Goal: Task Accomplishment & Management: Manage account settings

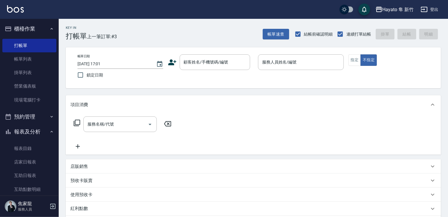
click at [178, 62] on div "顧客姓名/手機號碼/編號 顧客姓名/手機號碼/編號" at bounding box center [211, 62] width 86 height 16
click at [169, 61] on icon at bounding box center [172, 62] width 9 height 9
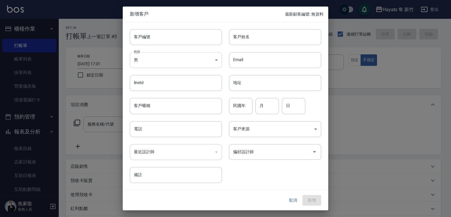
click at [170, 62] on body "Hayato 隼 新竹 登出 櫃檯作業 打帳單 帳單列表 掛單列表 營業儀表板 現場電腦打卡 預約管理 預約管理 報表及分析 報表目錄 店家日報表 互助日報表…" at bounding box center [225, 153] width 451 height 307
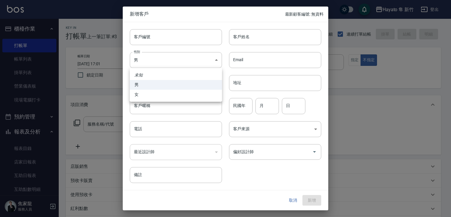
click at [163, 95] on li "女" at bounding box center [176, 95] width 92 height 10
type input "[DEMOGRAPHIC_DATA]"
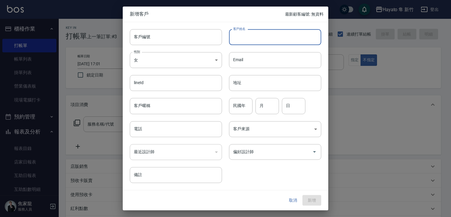
click at [251, 33] on input "客戶姓名" at bounding box center [275, 37] width 92 height 16
type input "G"
type input "石家倫"
click at [164, 134] on input "電話" at bounding box center [176, 129] width 92 height 16
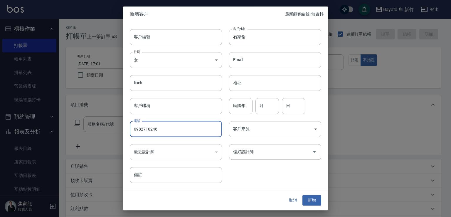
type input "0982710246"
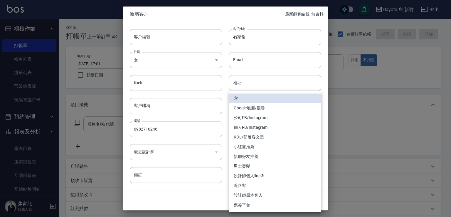
click at [262, 128] on body "Hayato 隼 新竹 登出 櫃檯作業 打帳單 帳單列表 掛單列表 營業儀表板 現場電腦打卡 預約管理 預約管理 報表及分析 報表目錄 店家日報表 互助日報表…" at bounding box center [225, 153] width 451 height 307
click at [267, 127] on li "個人FB/Instagram" at bounding box center [275, 127] width 92 height 10
type input "個人FB/Instagram"
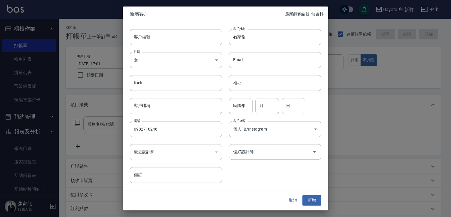
click at [241, 166] on div "客戶編號 客戶編號 客戶姓名 石家倫 客戶姓名 性別 女 FEMALE 性別 Email Email lineId lineId 地址 地址 客戶暱稱 客戶暱…" at bounding box center [222, 102] width 199 height 161
click at [248, 157] on div "偏好設計師" at bounding box center [275, 152] width 92 height 16
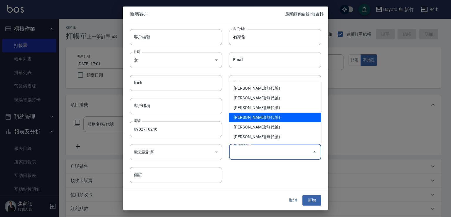
click at [267, 115] on li "焦家龍(無代號)" at bounding box center [275, 117] width 92 height 10
type input "焦家龍"
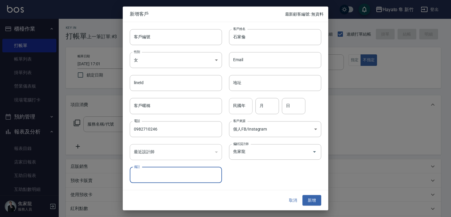
click at [241, 108] on input "民國年" at bounding box center [240, 106] width 23 height 16
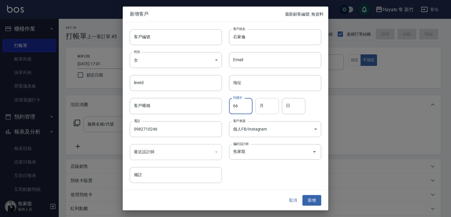
type input "66"
click at [272, 111] on input "月" at bounding box center [266, 106] width 23 height 16
type input "6"
click at [292, 110] on input "日" at bounding box center [293, 106] width 23 height 16
type input "9"
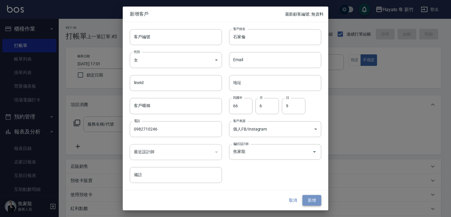
click at [312, 202] on button "新增" at bounding box center [311, 200] width 19 height 11
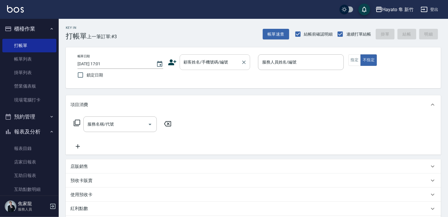
click at [199, 66] on input "顧客姓名/手機號碼/編號" at bounding box center [210, 62] width 56 height 10
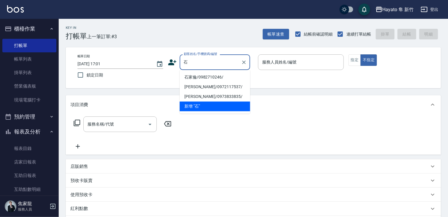
click at [209, 80] on li "石家倫/0982710246/" at bounding box center [215, 77] width 70 height 10
type input "石家倫/0982710246/"
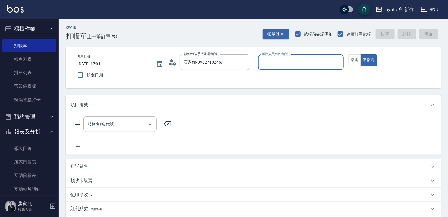
type input "En(無代號)"
click at [150, 123] on icon "Open" at bounding box center [150, 124] width 7 height 7
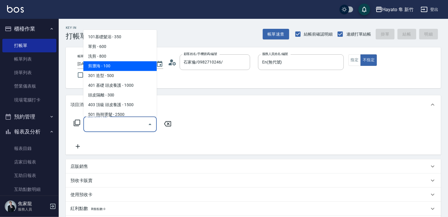
scroll to position [88, 0]
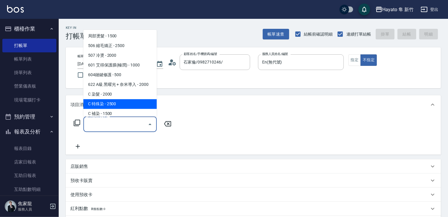
click at [123, 101] on span "C 特殊染 - 2500" at bounding box center [119, 104] width 73 height 10
type input "C 特殊染(703)"
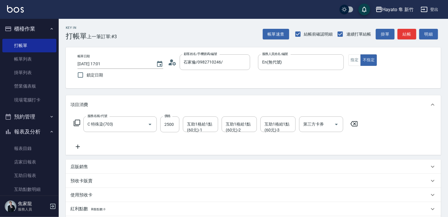
click at [79, 148] on icon at bounding box center [77, 146] width 15 height 7
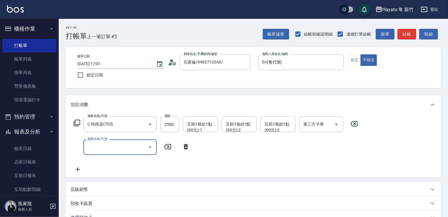
click at [126, 149] on input "服務名稱/代號" at bounding box center [115, 147] width 59 height 10
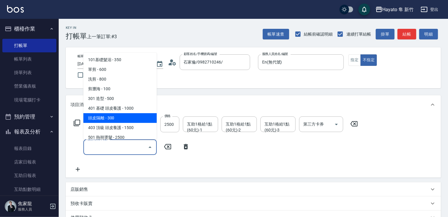
click at [128, 121] on span "頭皮隔離 - 300" at bounding box center [119, 118] width 73 height 10
type input "頭皮隔離(402)"
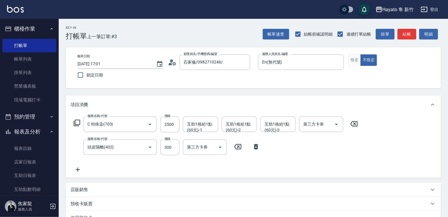
click at [79, 170] on icon at bounding box center [77, 169] width 15 height 7
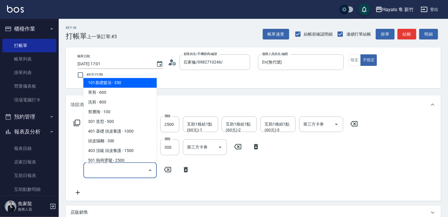
click at [141, 169] on input "服務名稱/代號" at bounding box center [115, 170] width 59 height 10
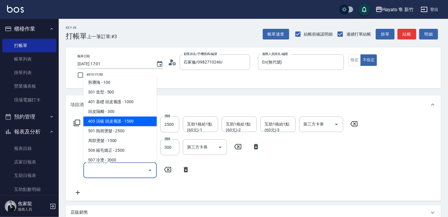
scroll to position [59, 0]
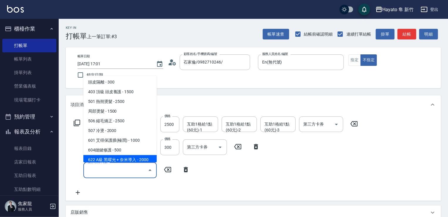
click at [134, 159] on span "622 A級 黑曜光 + 奈米導入 - 2000" at bounding box center [119, 160] width 73 height 10
type input "622 A級 黑曜光 + 奈米導入(622)"
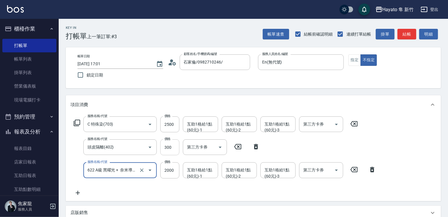
click at [171, 147] on input "300" at bounding box center [169, 147] width 19 height 16
click at [174, 147] on input "300" at bounding box center [169, 147] width 19 height 16
type input "200"
click at [168, 125] on input "2500" at bounding box center [169, 124] width 19 height 16
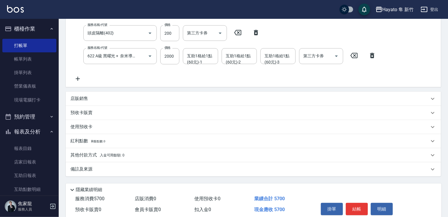
scroll to position [139, 0]
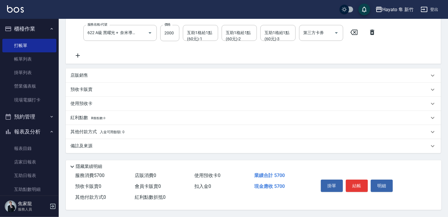
type input "3500"
click at [109, 146] on div "備註及來源" at bounding box center [249, 146] width 359 height 6
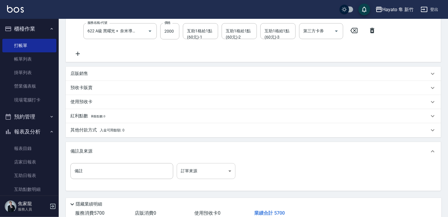
click at [229, 169] on body "Hayato 隼 新竹 登出 櫃檯作業 打帳單 帳單列表 掛單列表 營業儀表板 現場電腦打卡 預約管理 預約管理 報表及分析 報表目錄 店家日報表 互助日報表…" at bounding box center [224, 57] width 448 height 393
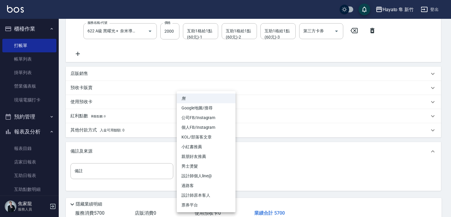
click at [213, 129] on li "個人FB/Instagram" at bounding box center [206, 127] width 59 height 10
type input "個人FB/Instagram"
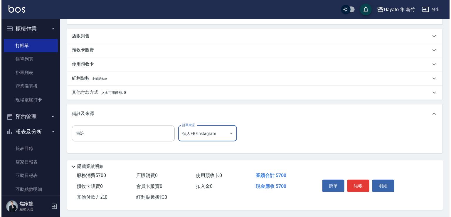
scroll to position [179, 0]
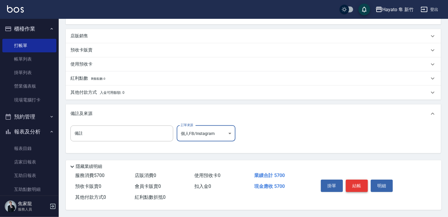
click at [357, 187] on button "結帳" at bounding box center [357, 185] width 22 height 12
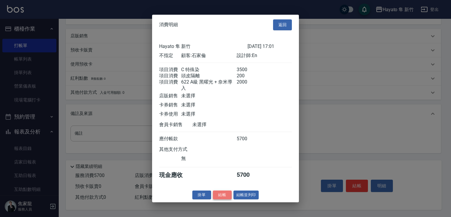
click at [223, 199] on button "結帳" at bounding box center [222, 194] width 19 height 9
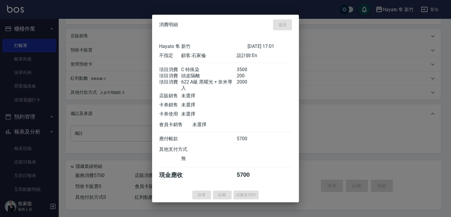
type input "2025/08/14 17:57"
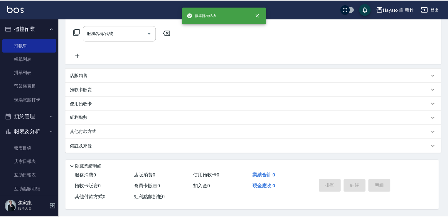
scroll to position [0, 0]
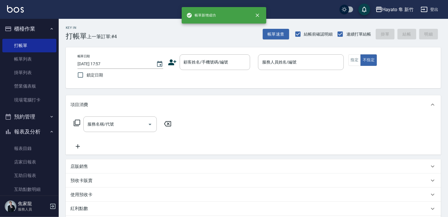
click at [53, 135] on button "報表及分析" at bounding box center [29, 131] width 54 height 15
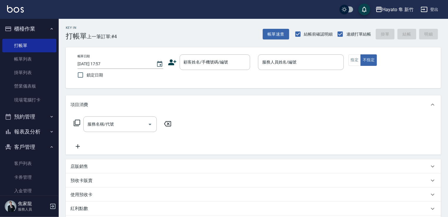
click at [51, 147] on icon "button" at bounding box center [52, 146] width 2 height 1
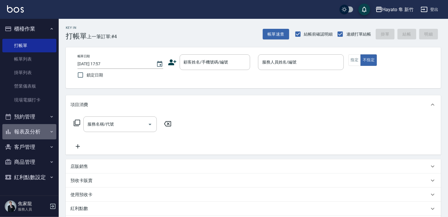
click at [50, 133] on icon "button" at bounding box center [51, 131] width 5 height 5
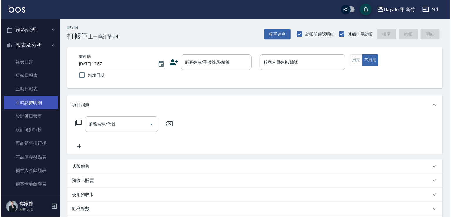
scroll to position [88, 0]
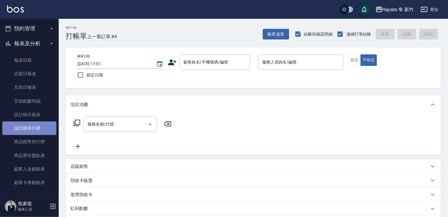
click at [40, 134] on link "設計師排行榜" at bounding box center [29, 128] width 54 height 14
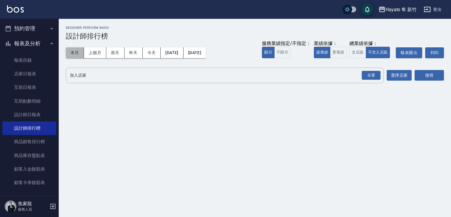
click at [70, 53] on button "本月" at bounding box center [75, 52] width 18 height 11
click at [361, 77] on button "全選" at bounding box center [371, 75] width 21 height 11
click at [373, 78] on div "全選" at bounding box center [371, 75] width 19 height 9
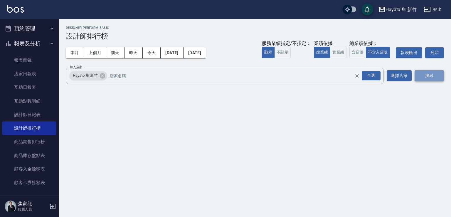
click at [438, 74] on button "搜尋" at bounding box center [429, 75] width 29 height 11
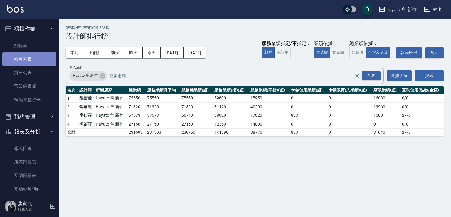
click at [39, 59] on link "帳單列表" at bounding box center [29, 59] width 54 height 14
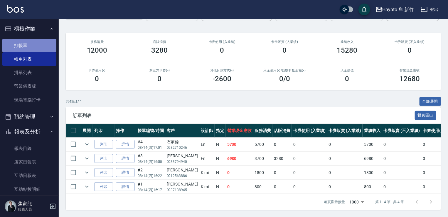
click at [36, 44] on link "打帳單" at bounding box center [29, 46] width 54 height 14
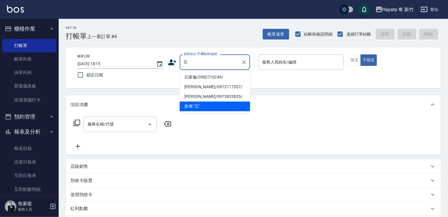
click at [213, 77] on li "石家倫/0982710246/" at bounding box center [215, 77] width 70 height 10
type input "石家倫/0982710246/"
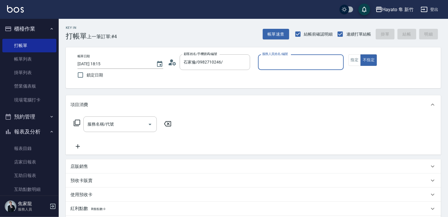
type input "En(無代號)"
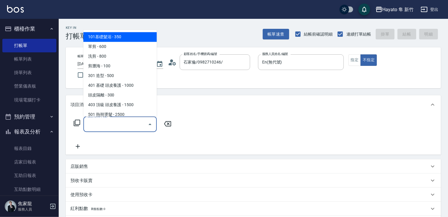
click at [119, 127] on input "服務名稱/代號" at bounding box center [115, 124] width 59 height 10
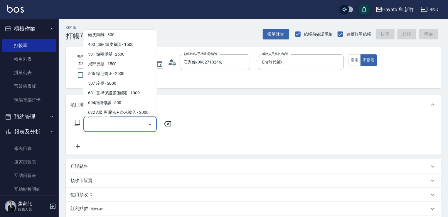
scroll to position [102, 0]
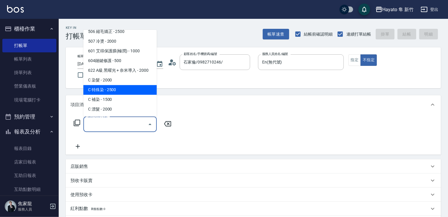
click at [121, 91] on span "C 特殊染 - 2500" at bounding box center [119, 90] width 73 height 10
type input "C 特殊染(703)"
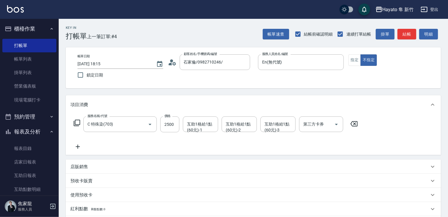
click at [80, 147] on icon at bounding box center [77, 146] width 15 height 7
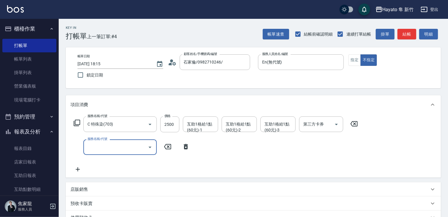
click at [147, 148] on icon "Open" at bounding box center [150, 147] width 7 height 7
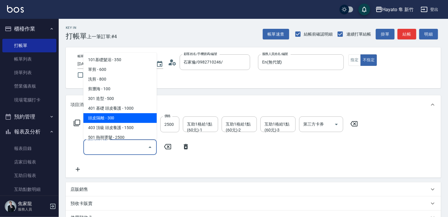
click at [120, 120] on span "頭皮隔離 - 300" at bounding box center [119, 118] width 73 height 10
type input "頭皮隔離(402)"
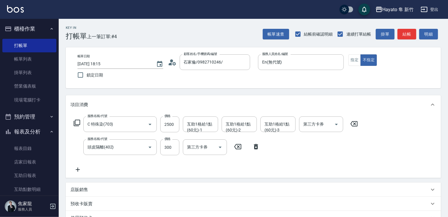
click at [80, 169] on icon at bounding box center [77, 169] width 15 height 7
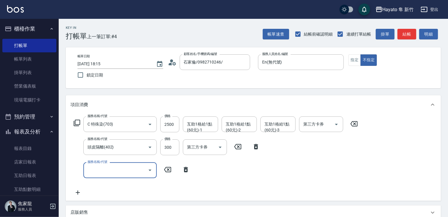
click at [152, 170] on icon "Open" at bounding box center [150, 170] width 7 height 7
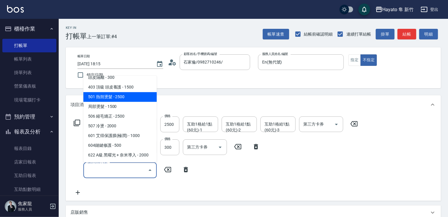
scroll to position [88, 0]
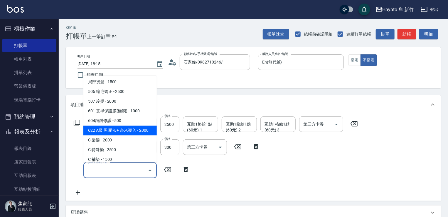
click at [133, 130] on span "622 A級 黑曜光 + 奈米導入 - 2000" at bounding box center [119, 130] width 73 height 10
type input "622 A級 黑曜光 + 奈米導入(622)"
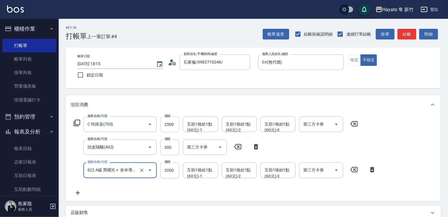
click at [175, 123] on input "2500" at bounding box center [169, 124] width 19 height 16
type input "3500"
click at [171, 151] on input "300" at bounding box center [169, 147] width 19 height 16
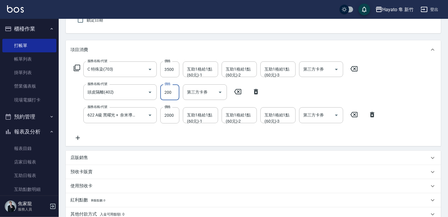
scroll to position [117, 0]
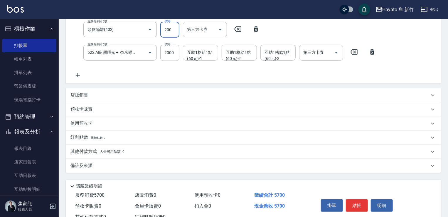
type input "200"
click at [83, 166] on p "備註及來源" at bounding box center [81, 165] width 22 height 6
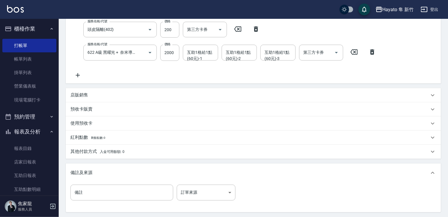
click at [236, 193] on div "備註 備註 訂單來源 ​ 訂單來源" at bounding box center [154, 192] width 169 height 16
click at [225, 195] on body "Hayato 隼 新竹 登出 櫃檯作業 打帳單 帳單列表 掛單列表 營業儀表板 現場電腦打卡 預約管理 預約管理 報表及分析 報表目錄 店家日報表 互助日報表…" at bounding box center [224, 79] width 448 height 393
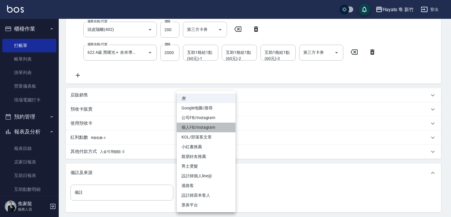
click at [202, 126] on li "個人FB/Instagram" at bounding box center [206, 127] width 59 height 10
type input "個人FB/Instagram"
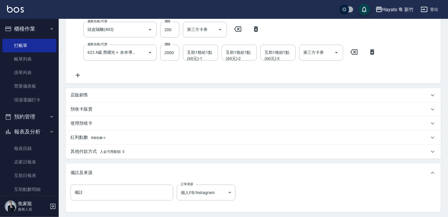
click at [109, 150] on span "入金可用餘額: 0" at bounding box center [112, 151] width 25 height 4
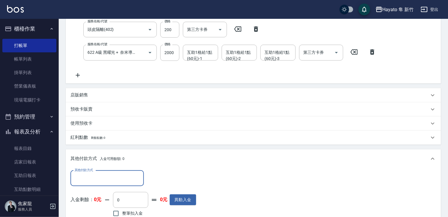
scroll to position [0, 0]
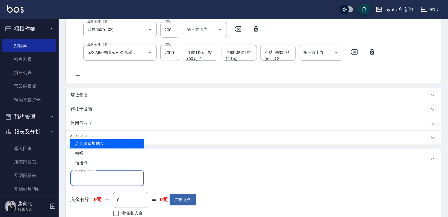
click at [120, 180] on input "其他付款方式" at bounding box center [107, 178] width 68 height 10
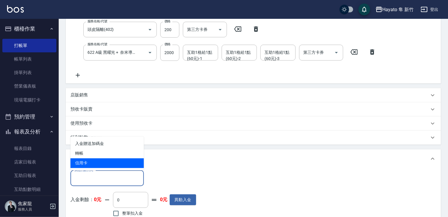
click at [101, 160] on span "信用卡" at bounding box center [106, 163] width 73 height 10
type input "信用卡"
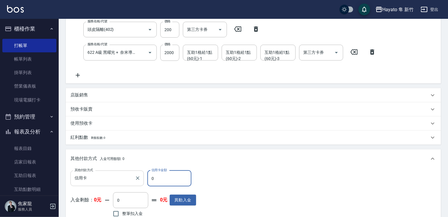
click at [143, 181] on div "其他付款方式 信用卡 其他付款方式 信用卡金額 0 信用卡金額" at bounding box center [133, 178] width 126 height 16
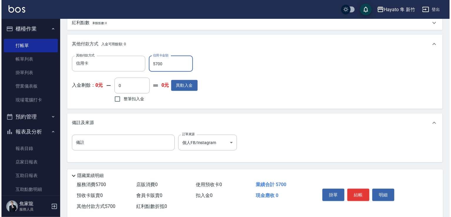
scroll to position [235, 0]
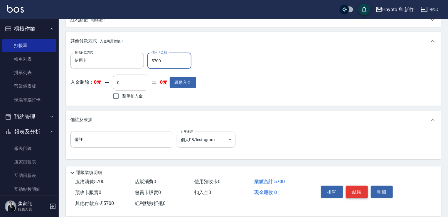
type input "5700"
click at [364, 193] on button "結帳" at bounding box center [357, 192] width 22 height 12
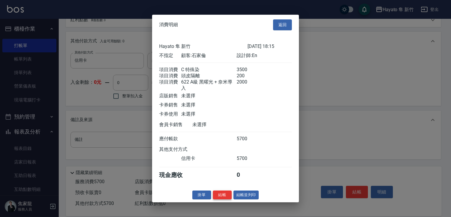
click at [223, 199] on button "結帳" at bounding box center [222, 194] width 19 height 9
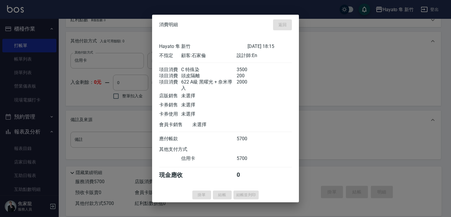
type input "2025/08/14 18:16"
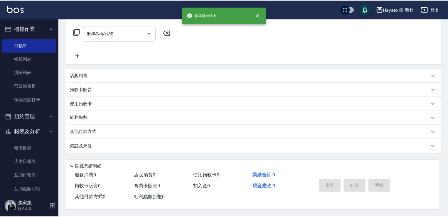
scroll to position [0, 0]
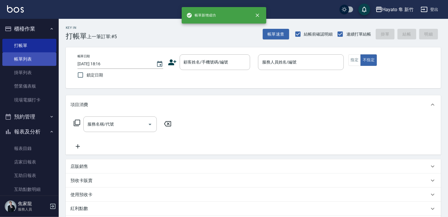
click at [18, 60] on link "帳單列表" at bounding box center [29, 59] width 54 height 14
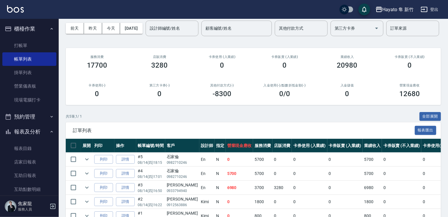
scroll to position [59, 0]
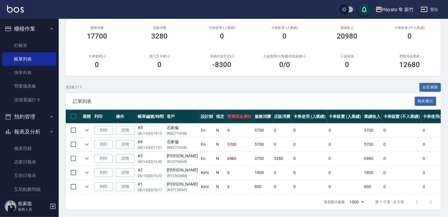
click at [292, 179] on td "0" at bounding box center [310, 173] width 36 height 14
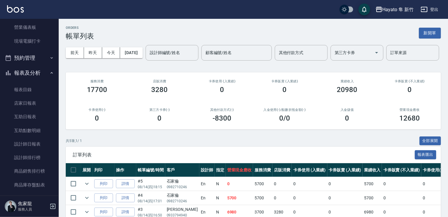
scroll to position [0, 0]
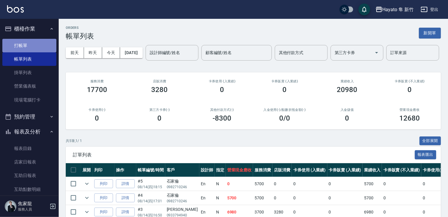
click at [35, 50] on link "打帳單" at bounding box center [29, 46] width 54 height 14
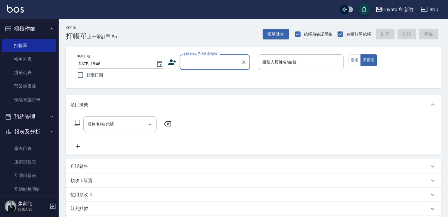
click at [194, 65] on input "顧客姓名/手機號碼/編號" at bounding box center [210, 62] width 56 height 10
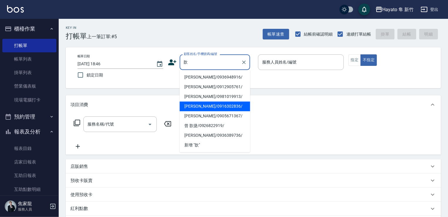
click at [225, 105] on li "蔡歆憶/0916302836/" at bounding box center [215, 106] width 70 height 10
type input "蔡歆憶/0916302836/"
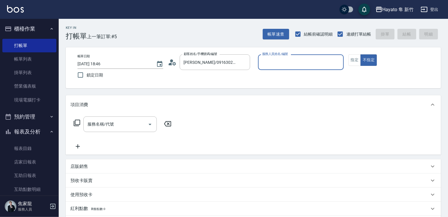
type input "Tina(無代號)"
click at [356, 61] on button "指定" at bounding box center [355, 59] width 13 height 11
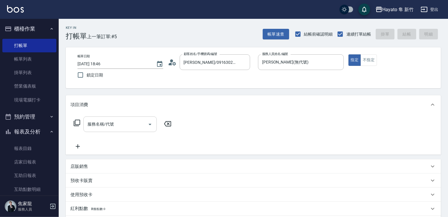
click at [120, 123] on input "服務名稱/代號" at bounding box center [115, 124] width 59 height 10
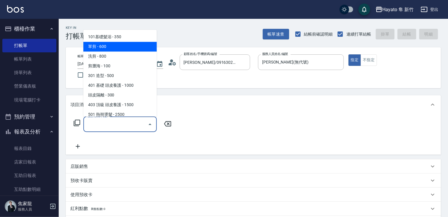
click at [109, 44] on span "單剪 - 600" at bounding box center [119, 47] width 73 height 10
type input "單剪(102)"
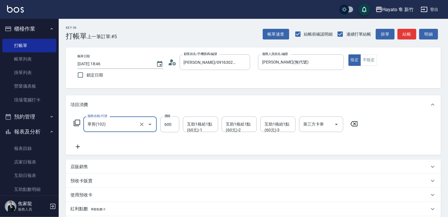
click at [79, 144] on icon at bounding box center [77, 146] width 15 height 7
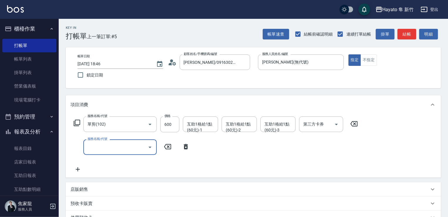
click at [150, 144] on icon "Open" at bounding box center [150, 147] width 7 height 7
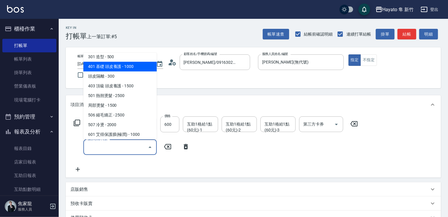
scroll to position [88, 0]
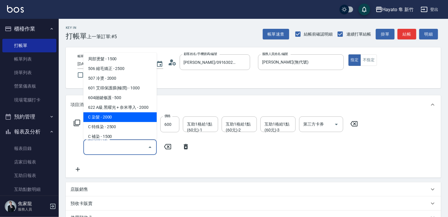
click at [128, 116] on span "C 染髮 - 2000" at bounding box center [119, 117] width 73 height 10
type input "C 染髮(701)"
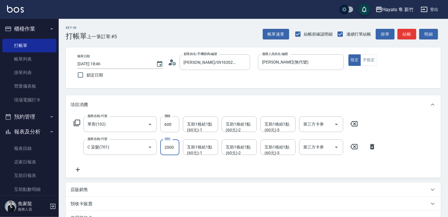
click at [172, 143] on input "2000" at bounding box center [169, 147] width 19 height 16
type input "2000"
click at [217, 168] on div "服務名稱/代號 單剪(102) 服務名稱/代號 價格 600 價格 互助1格給1點(60元)-1 互助1格給1點(60元)-1 互助1格給1點(60元)-2 …" at bounding box center [224, 144] width 309 height 57
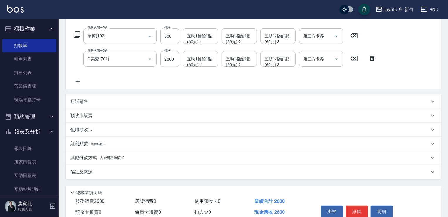
scroll to position [116, 0]
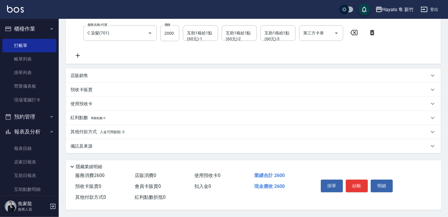
click at [129, 143] on div "備註及來源" at bounding box center [249, 146] width 359 height 6
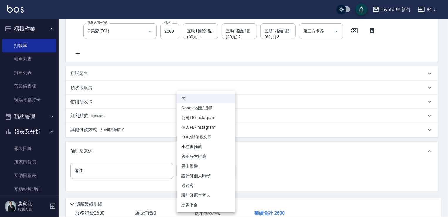
click at [229, 166] on body "Hayato 隼 新竹 登出 櫃檯作業 打帳單 帳單列表 掛單列表 營業儀表板 現場電腦打卡 預約管理 預約管理 報表及分析 報表目錄 店家日報表 互助日報表…" at bounding box center [224, 69] width 448 height 370
click at [208, 195] on li "設計師原本客人" at bounding box center [206, 195] width 59 height 10
type input "設計師原本客人"
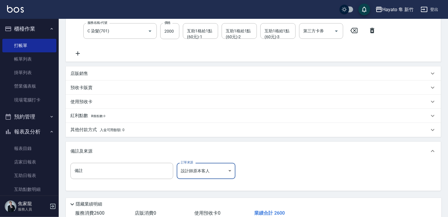
click at [272, 172] on div "備註 備註 訂單來源 設計師原本客人 設計師原本客人 訂單來源" at bounding box center [253, 174] width 366 height 23
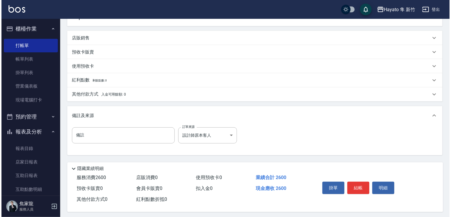
scroll to position [155, 0]
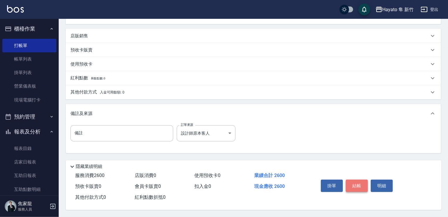
click at [351, 187] on button "結帳" at bounding box center [357, 185] width 22 height 12
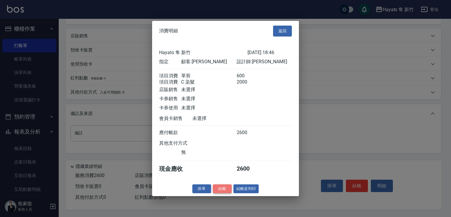
click at [214, 190] on button "結帳" at bounding box center [222, 188] width 19 height 9
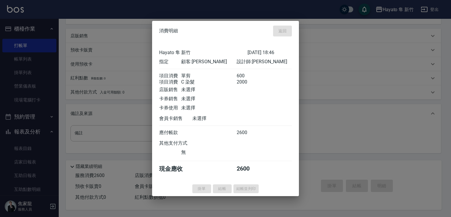
type input "2025/08/14 18:47"
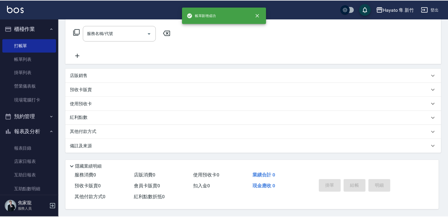
scroll to position [0, 0]
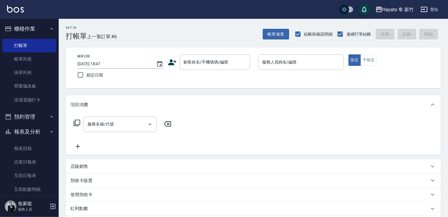
click at [173, 61] on icon at bounding box center [172, 62] width 8 height 6
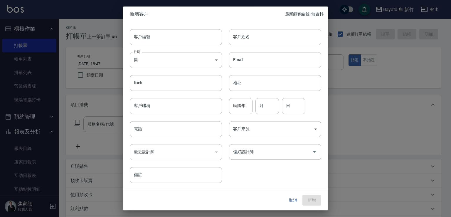
click at [276, 38] on input "客戶姓名" at bounding box center [275, 37] width 92 height 16
type input "[PERSON_NAME]"
click at [201, 57] on body "Hayato 隼 新竹 登出 櫃檯作業 打帳單 帳單列表 掛單列表 營業儀表板 現場電腦打卡 預約管理 預約管理 報表及分析 報表目錄 店家日報表 互助日報表…" at bounding box center [225, 153] width 451 height 307
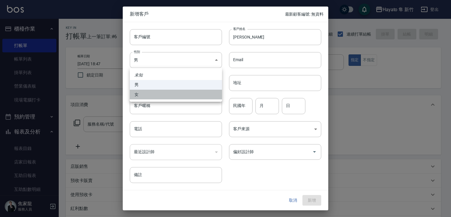
click at [178, 97] on li "女" at bounding box center [176, 95] width 92 height 10
type input "[DEMOGRAPHIC_DATA]"
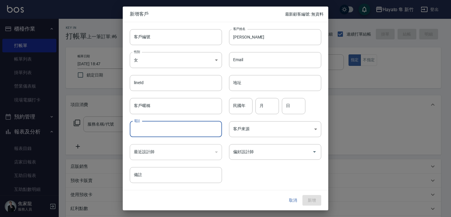
click at [154, 126] on input "電話" at bounding box center [176, 129] width 92 height 16
type input "0925670760"
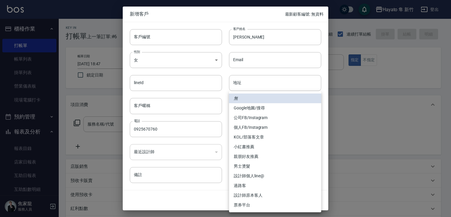
click at [256, 129] on body "Hayato 隼 新竹 登出 櫃檯作業 打帳單 帳單列表 掛單列表 營業儀表板 現場電腦打卡 預約管理 預約管理 報表及分析 報表目錄 店家日報表 互助日報表…" at bounding box center [225, 153] width 451 height 307
click at [260, 127] on li "個人FB/Instagram" at bounding box center [275, 127] width 92 height 10
type input "個人FB/Instagram"
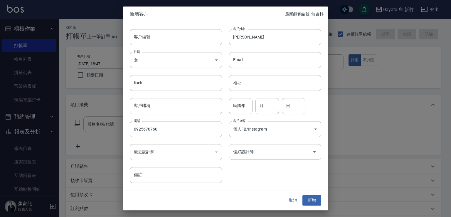
click at [257, 157] on input "偏好設計師" at bounding box center [271, 152] width 78 height 10
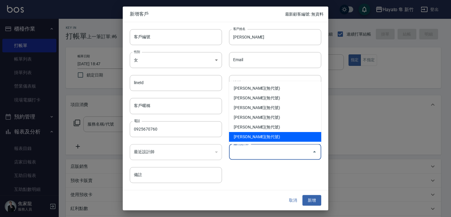
click at [255, 140] on li "詹盈瑩(無代號)" at bounding box center [275, 137] width 92 height 10
type input "詹盈瑩"
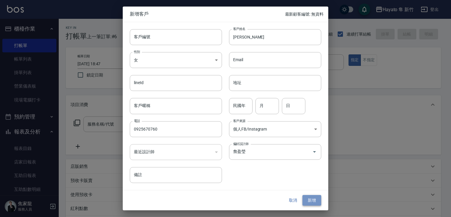
click at [310, 195] on button "新增" at bounding box center [311, 200] width 19 height 11
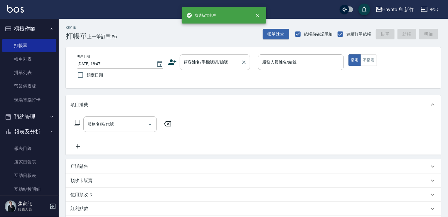
click at [221, 55] on div "顧客姓名/手機號碼/編號" at bounding box center [215, 62] width 70 height 16
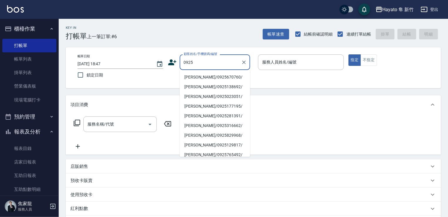
click at [206, 80] on li "林采宣/0925670760/" at bounding box center [215, 77] width 70 height 10
type input "林采宣/0925670760/"
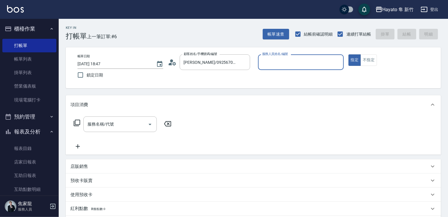
type input "Tina(無代號)"
click at [370, 62] on button "不指定" at bounding box center [369, 59] width 16 height 11
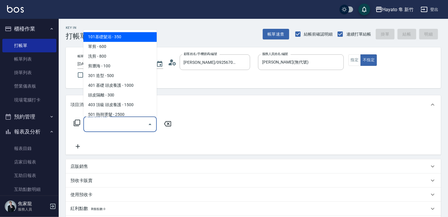
click at [116, 122] on input "服務名稱/代號" at bounding box center [115, 124] width 59 height 10
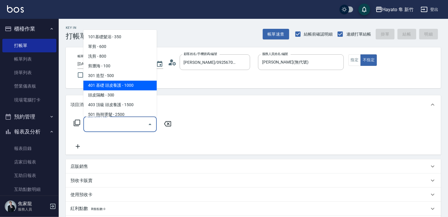
scroll to position [102, 0]
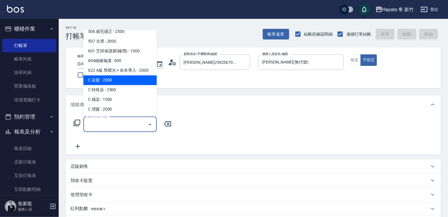
click at [118, 78] on span "C 染髮 - 2000" at bounding box center [119, 80] width 73 height 10
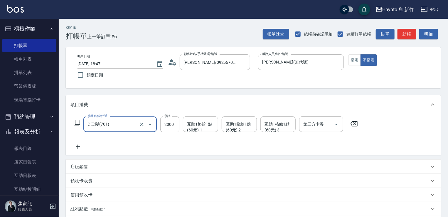
click at [119, 131] on div "C 染髮(701) 服務名稱/代號" at bounding box center [119, 124] width 73 height 16
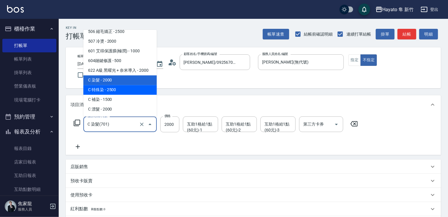
click at [117, 88] on span "C 特殊染 - 2500" at bounding box center [119, 90] width 73 height 10
type input "C 特殊染(703)"
type input "2500"
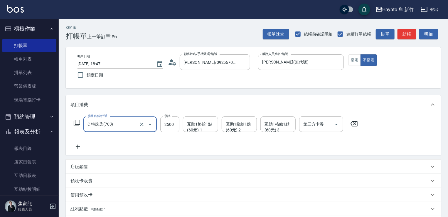
click at [76, 149] on icon at bounding box center [77, 146] width 15 height 7
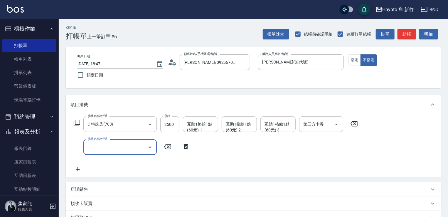
click at [156, 147] on div "服務名稱/代號" at bounding box center [119, 147] width 73 height 16
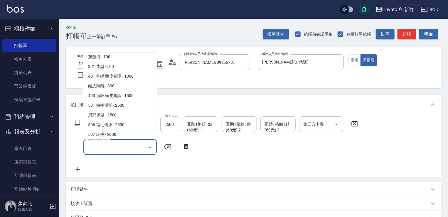
scroll to position [29, 0]
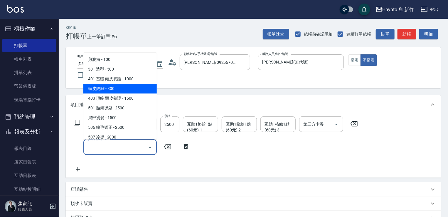
click at [128, 87] on span "頭皮隔離 - 300" at bounding box center [119, 89] width 73 height 10
type input "頭皮隔離(402)"
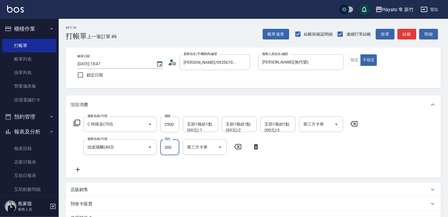
click at [178, 152] on input "300" at bounding box center [169, 147] width 19 height 16
type input "200"
click at [81, 171] on icon at bounding box center [77, 169] width 15 height 7
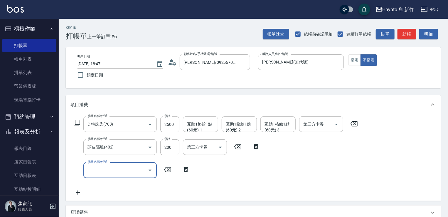
click at [150, 171] on icon "Open" at bounding box center [150, 170] width 7 height 7
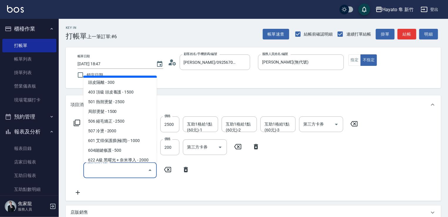
scroll to position [59, 0]
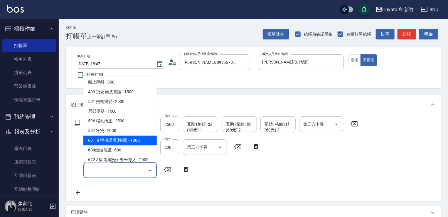
click at [126, 139] on span "601 艾得保護膜(極潤) - 1000" at bounding box center [119, 140] width 73 height 10
type input "601 艾得保護膜(極潤)(601)"
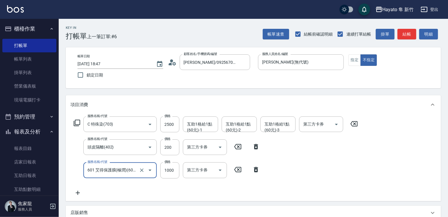
click at [210, 191] on div "服務名稱/代號 C 特殊染(703) 服務名稱/代號 價格 2500 價格 互助1格給1點(60元)-1 互助1格給1點(60元)-1 互助1格給1點(60元…" at bounding box center [215, 156] width 291 height 80
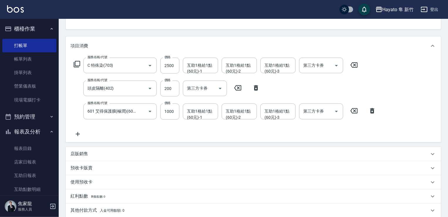
click at [95, 152] on div "店販銷售" at bounding box center [249, 154] width 359 height 6
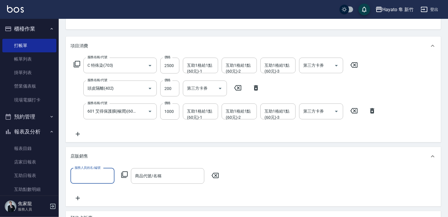
scroll to position [0, 0]
click at [81, 177] on input "服務人員姓名/編號" at bounding box center [92, 176] width 39 height 10
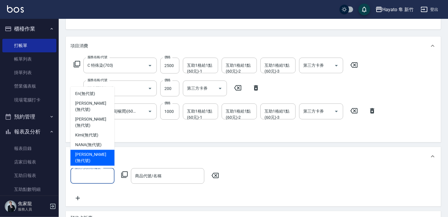
click at [81, 160] on span "Tina (無代號)" at bounding box center [92, 158] width 35 height 12
type input "Tina(無代號)"
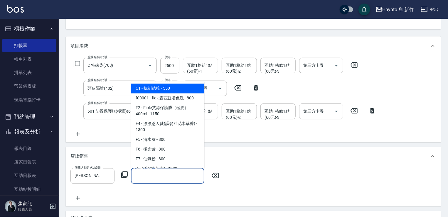
click at [177, 178] on input "商品代號/名稱" at bounding box center [168, 176] width 68 height 10
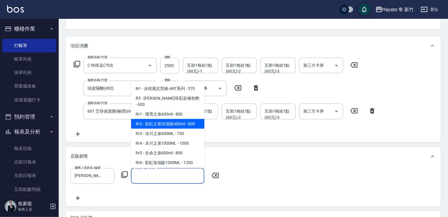
scroll to position [206, 0]
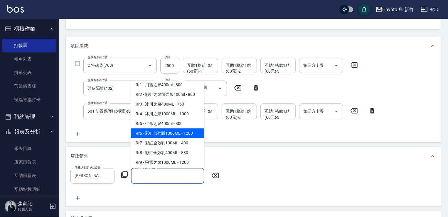
click at [172, 138] on span "Rr6 - 彩虹加強版1000ML - 1200" at bounding box center [167, 133] width 73 height 10
type input "彩虹加強版1000ML"
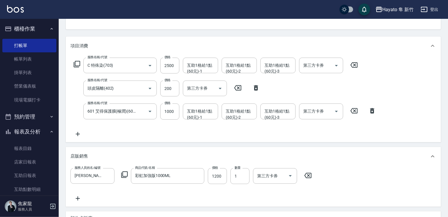
click at [76, 193] on div "服務人員姓名/編號 Tina(無代號) 服務人員姓名/編號 商品代號/名稱 彩虹加強版1000ML 商品代號/名稱 價格 1200 價格 數量 1 數量 第三…" at bounding box center [253, 185] width 366 height 34
click at [80, 194] on div "服務人員姓名/編號 Tina(無代號) 服務人員姓名/編號 商品代號/名稱 彩虹加強版1000ML 商品代號/名稱 價格 1200 價格 數量 1 數量 第三…" at bounding box center [253, 185] width 366 height 34
click at [80, 197] on icon at bounding box center [77, 198] width 15 height 7
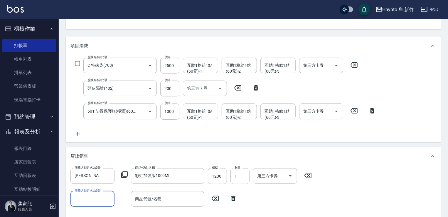
click at [80, 197] on input "服務人員姓名/編號" at bounding box center [92, 199] width 39 height 10
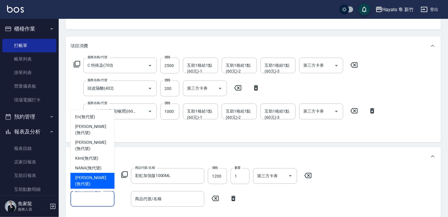
click at [86, 184] on span "Tina (無代號)" at bounding box center [92, 180] width 35 height 12
type input "Tina(無代號)"
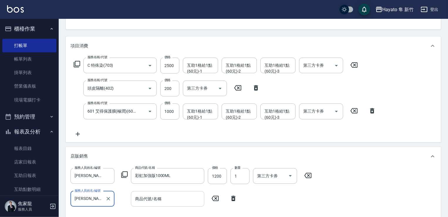
click at [159, 199] on input "商品代號/名稱" at bounding box center [168, 199] width 68 height 10
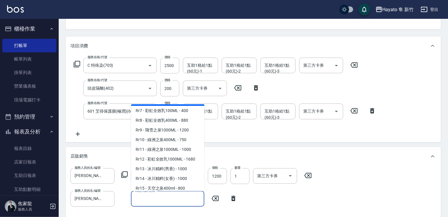
scroll to position [264, 0]
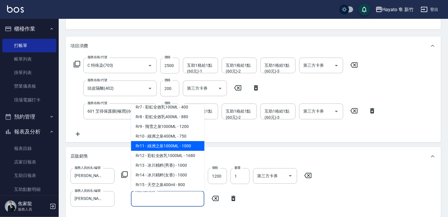
click at [172, 151] on span "Rr11 - 綠洲之泉1000ML - 1000" at bounding box center [167, 146] width 73 height 10
type input "綠洲之泉1000ML"
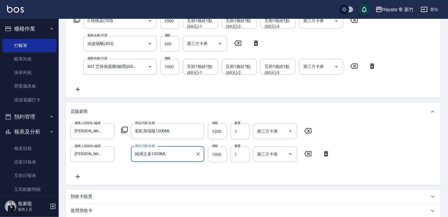
scroll to position [147, 0]
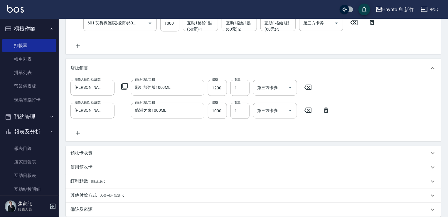
click at [76, 130] on icon at bounding box center [77, 133] width 15 height 7
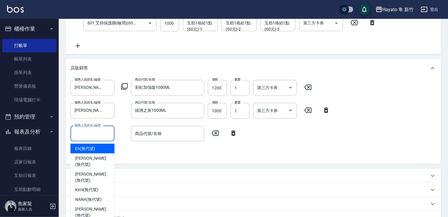
click at [85, 133] on input "服務人員姓名/編號" at bounding box center [92, 133] width 39 height 10
click at [86, 206] on span "Tina (無代號)" at bounding box center [92, 212] width 35 height 12
type input "Tina(無代號)"
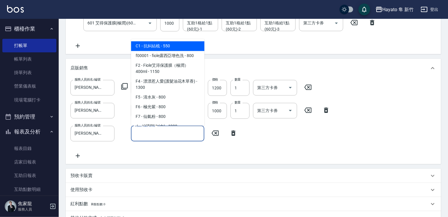
click at [139, 130] on input "商品代號/名稱" at bounding box center [168, 133] width 68 height 10
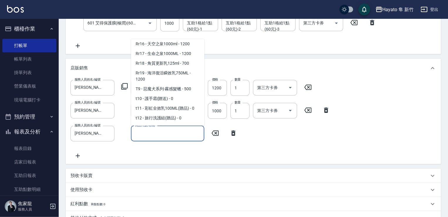
scroll to position [352, 0]
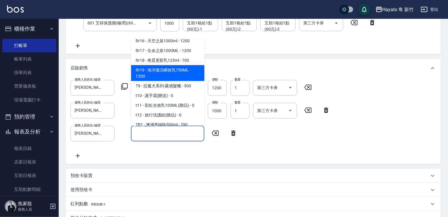
click at [181, 81] on span "Rr19 - 海洋復活瞬效乳750ML - 1200" at bounding box center [167, 73] width 73 height 16
type input "海洋復活瞬效乳750ML"
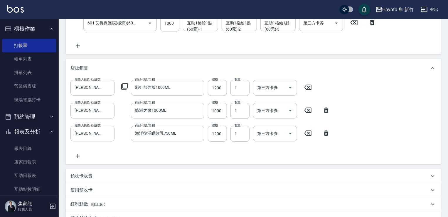
click at [183, 154] on div "服務人員姓名/編號 Tina(無代號) 服務人員姓名/編號 商品代號/名稱 彩虹加強版1000ML 商品代號/名稱 價格 1200 價格 數量 1 數量 第三…" at bounding box center [253, 120] width 366 height 80
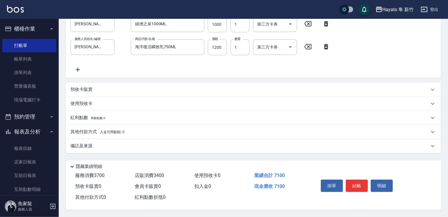
click at [80, 134] on div "其他付款方式 入金可用餘額: 0" at bounding box center [253, 132] width 375 height 14
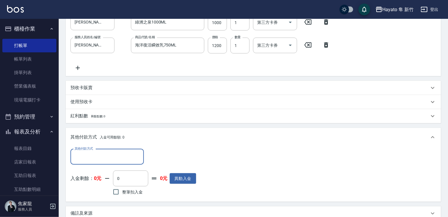
scroll to position [0, 0]
click at [86, 162] on input "其他付款方式" at bounding box center [107, 157] width 68 height 10
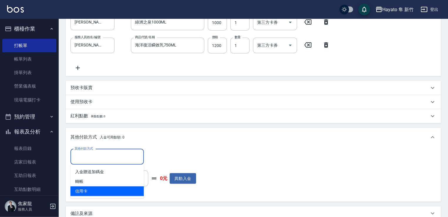
click at [85, 190] on span "信用卡" at bounding box center [106, 191] width 73 height 10
type input "信用卡"
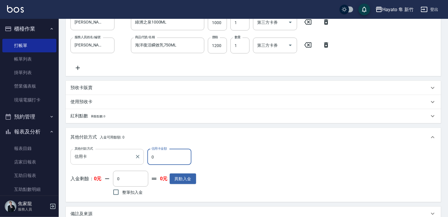
drag, startPoint x: 161, startPoint y: 157, endPoint x: 141, endPoint y: 150, distance: 21.1
click at [143, 149] on div "其他付款方式 信用卡 其他付款方式 信用卡金額 0 信用卡金額" at bounding box center [133, 157] width 126 height 16
type input "7100"
click at [258, 159] on div "其他付款方式 信用卡 其他付款方式 信用卡金額 7100 信用卡金額 入金剩餘： 0元 0 ​ 整筆扣入金 0元 異動入金" at bounding box center [253, 173] width 366 height 48
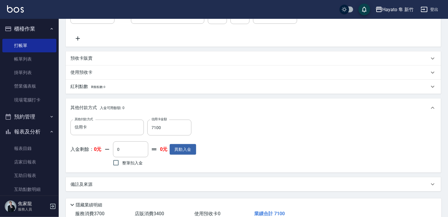
scroll to position [294, 0]
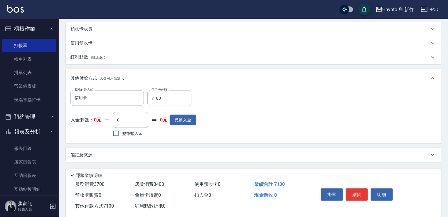
click at [167, 157] on div "備註及來源" at bounding box center [249, 155] width 359 height 6
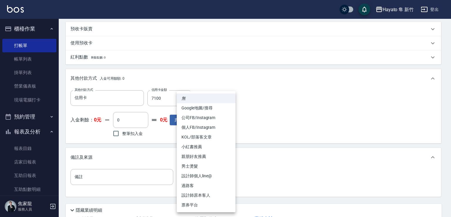
click at [205, 130] on li "個人FB/Instagram" at bounding box center [206, 127] width 59 height 10
type input "個人FB/Instagram"
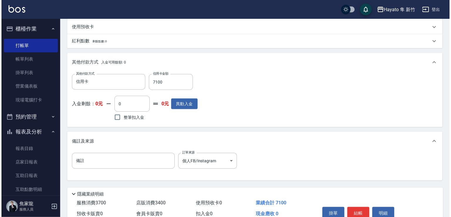
scroll to position [339, 0]
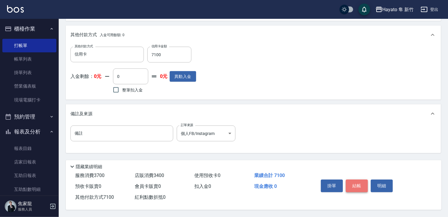
click at [352, 182] on button "結帳" at bounding box center [357, 185] width 22 height 12
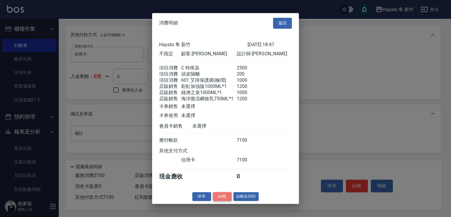
click at [224, 196] on button "結帳" at bounding box center [222, 196] width 19 height 9
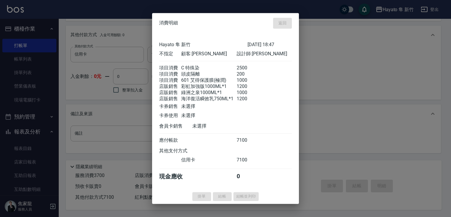
type input "2025/08/14 18:51"
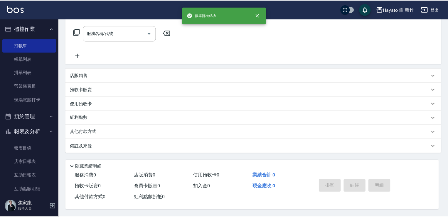
scroll to position [0, 0]
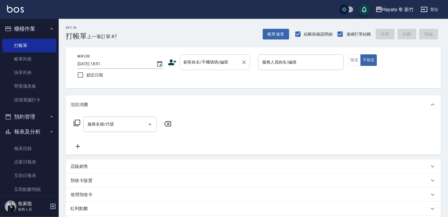
click at [198, 59] on input "顧客姓名/手機號碼/編號" at bounding box center [210, 62] width 56 height 10
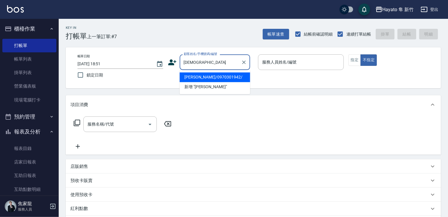
click at [205, 80] on li "林聖傑/0970301942/" at bounding box center [215, 77] width 70 height 10
type input "林聖傑/0970301942/"
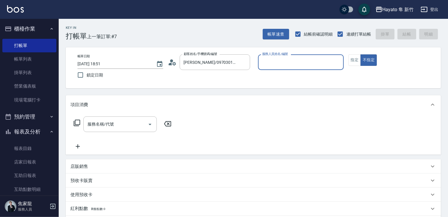
type input "Tina(無代號)"
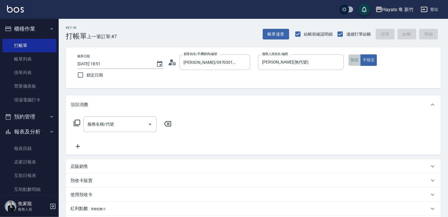
click at [357, 58] on button "指定" at bounding box center [355, 59] width 13 height 11
click at [112, 130] on div "服務名稱/代號" at bounding box center [119, 124] width 73 height 16
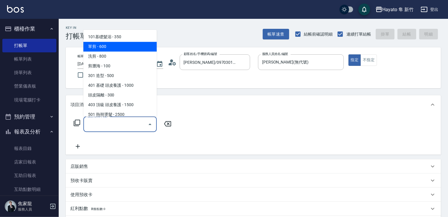
click at [124, 44] on span "單剪 - 600" at bounding box center [119, 47] width 73 height 10
type input "單剪(102)"
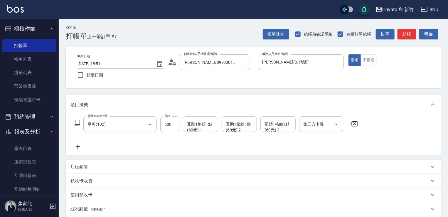
click at [78, 149] on icon at bounding box center [77, 146] width 15 height 7
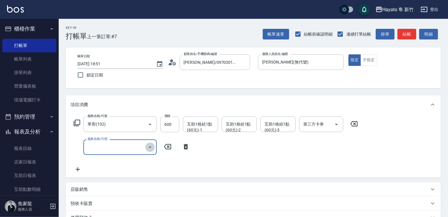
click at [152, 148] on icon "Open" at bounding box center [150, 147] width 7 height 7
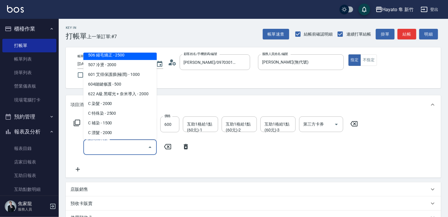
scroll to position [102, 0]
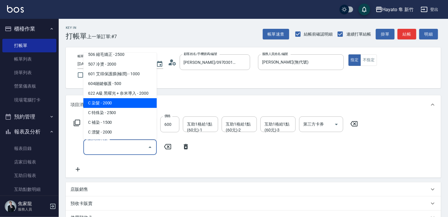
click at [117, 107] on span "C 染髮 - 2000" at bounding box center [119, 103] width 73 height 10
type input "C 染髮(701)"
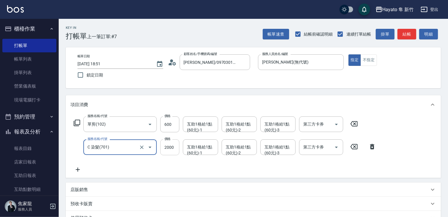
click at [174, 145] on input "2000" at bounding box center [169, 147] width 19 height 16
type input "1600"
click at [78, 171] on icon at bounding box center [78, 169] width 4 height 4
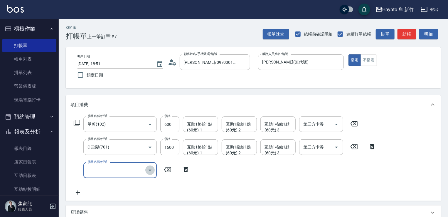
click at [148, 168] on icon "Open" at bounding box center [150, 170] width 7 height 7
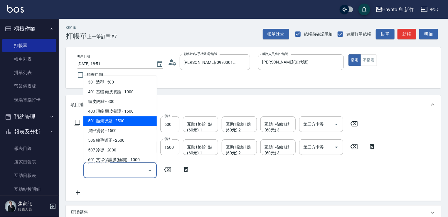
scroll to position [29, 0]
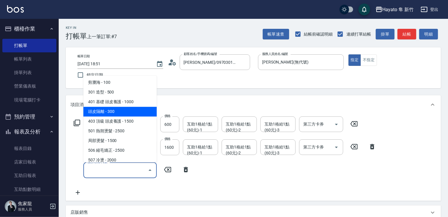
click at [113, 111] on span "頭皮隔離 - 300" at bounding box center [119, 112] width 73 height 10
type input "頭皮隔離(402)"
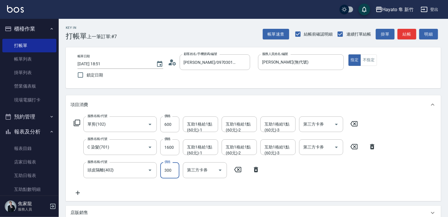
click at [174, 168] on input "300" at bounding box center [169, 170] width 19 height 16
type input "200"
click at [270, 184] on div "服務名稱/代號 單剪(102) 服務名稱/代號 價格 600 價格 互助1格給1點(60元)-1 互助1格給1點(60元)-1 互助1格給1點(60元)-2 …" at bounding box center [224, 156] width 309 height 80
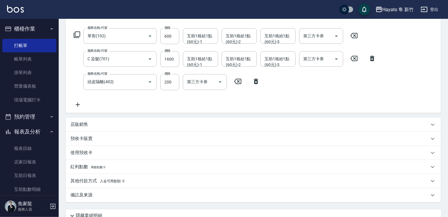
click at [100, 198] on div "備註及來源" at bounding box center [249, 195] width 359 height 6
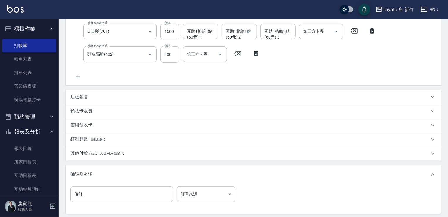
scroll to position [147, 0]
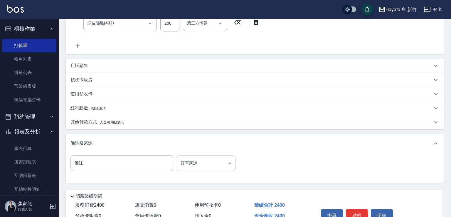
click at [205, 163] on body "Hayato 隼 新竹 登出 櫃檯作業 打帳單 帳單列表 掛單列表 營業儀表板 現場電腦打卡 預約管理 預約管理 報表及分析 報表目錄 店家日報表 互助日報表…" at bounding box center [225, 49] width 451 height 393
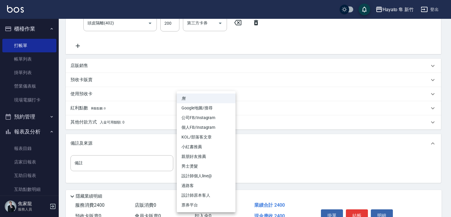
click at [203, 199] on li "設計師原本客人" at bounding box center [206, 195] width 59 height 10
type input "設計師原本客人"
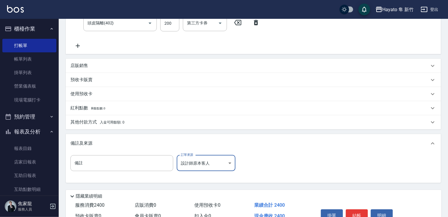
click at [274, 170] on div "備註 備註 訂單來源 設計師原本客人 設計師原本客人 訂單來源" at bounding box center [253, 166] width 366 height 23
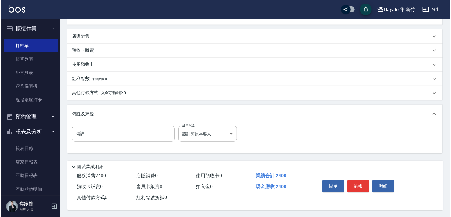
scroll to position [179, 0]
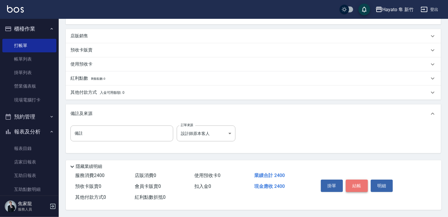
click at [363, 184] on button "結帳" at bounding box center [357, 185] width 22 height 12
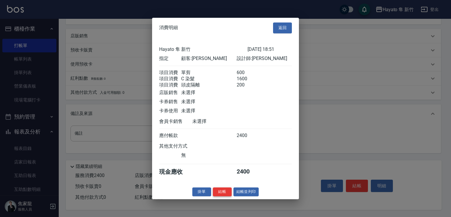
click at [223, 194] on button "結帳" at bounding box center [222, 191] width 19 height 9
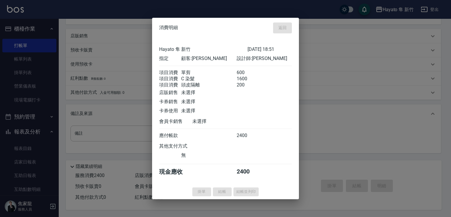
type input "2025/08/14 18:54"
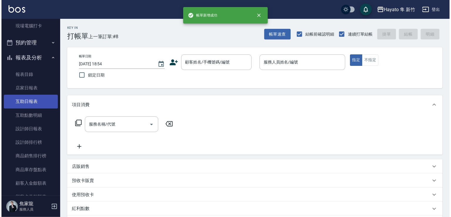
scroll to position [117, 0]
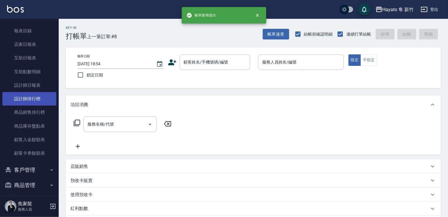
click at [31, 99] on link "設計師排行榜" at bounding box center [29, 99] width 54 height 14
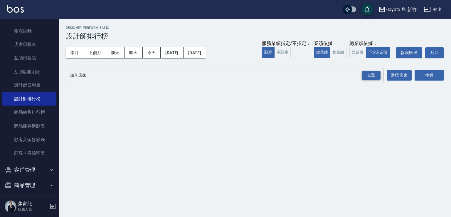
click at [374, 74] on div "全選" at bounding box center [371, 75] width 19 height 9
click at [423, 75] on button "搜尋" at bounding box center [429, 75] width 29 height 11
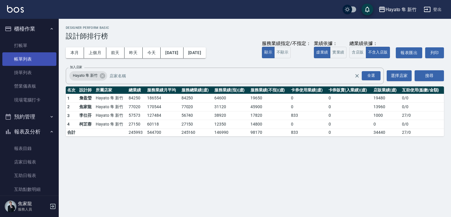
click at [31, 57] on link "帳單列表" at bounding box center [29, 59] width 54 height 14
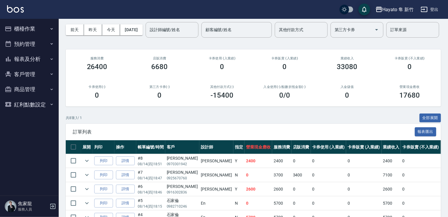
scroll to position [59, 0]
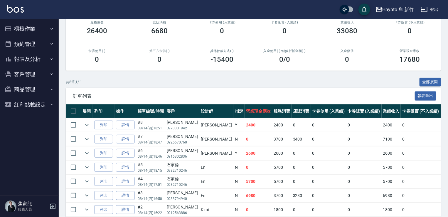
click at [331, 104] on div "訂單列表 報表匯出" at bounding box center [253, 96] width 375 height 16
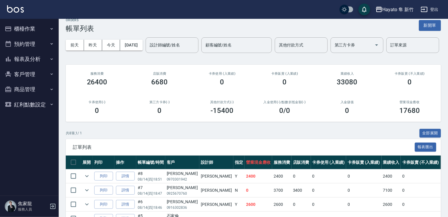
scroll to position [0, 0]
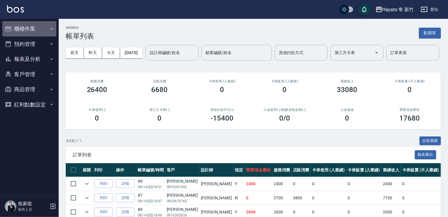
click at [45, 26] on button "櫃檯作業" at bounding box center [29, 28] width 54 height 15
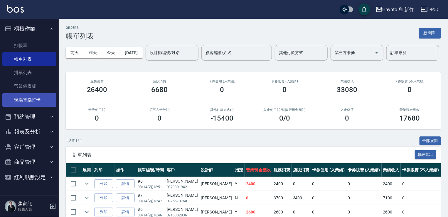
click at [44, 104] on link "現場電腦打卡" at bounding box center [29, 100] width 54 height 14
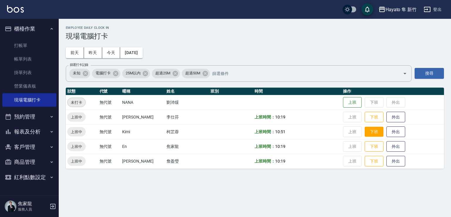
click at [371, 135] on button "下班" at bounding box center [374, 132] width 19 height 10
click at [23, 147] on button "客戶管理" at bounding box center [29, 146] width 54 height 15
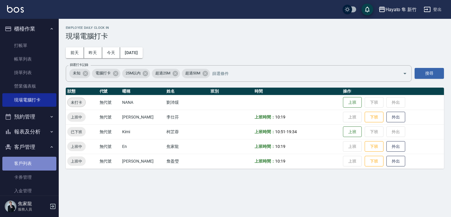
click at [30, 170] on link "客戶列表" at bounding box center [29, 164] width 54 height 14
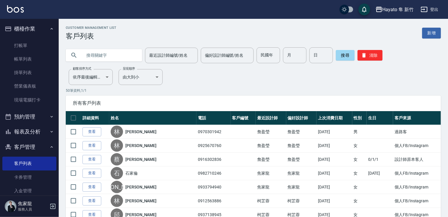
click at [104, 54] on input "text" at bounding box center [109, 55] width 55 height 16
type input "翰"
click at [344, 53] on button "搜尋" at bounding box center [345, 55] width 19 height 11
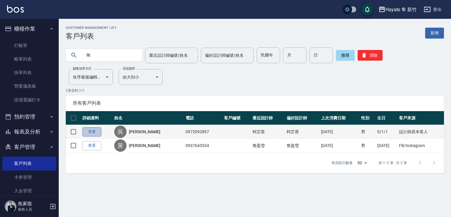
click at [96, 135] on link "查看" at bounding box center [92, 131] width 19 height 9
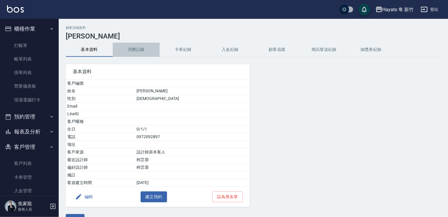
click at [127, 47] on button "消費記錄" at bounding box center [136, 50] width 47 height 14
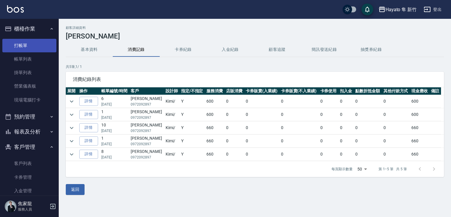
click at [28, 41] on link "打帳單" at bounding box center [29, 46] width 54 height 14
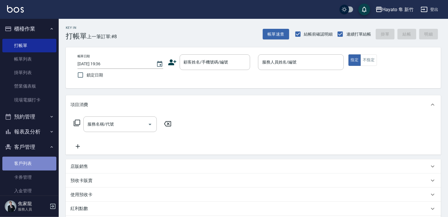
click at [51, 159] on link "客戶列表" at bounding box center [29, 164] width 54 height 14
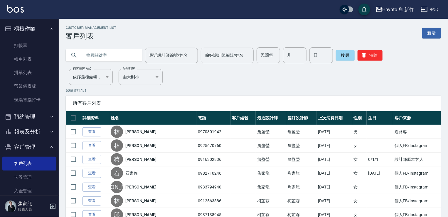
click at [112, 50] on input "text" at bounding box center [109, 55] width 55 height 16
type input "伊"
click at [348, 54] on button "搜尋" at bounding box center [345, 55] width 19 height 11
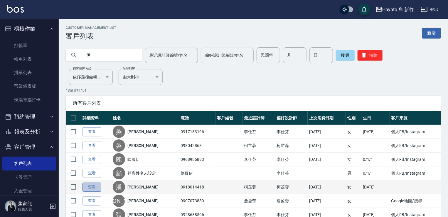
click at [95, 189] on link "查看" at bounding box center [92, 186] width 19 height 9
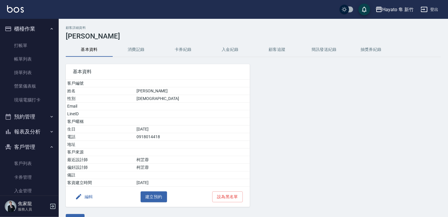
click at [132, 51] on button "消費記錄" at bounding box center [136, 50] width 47 height 14
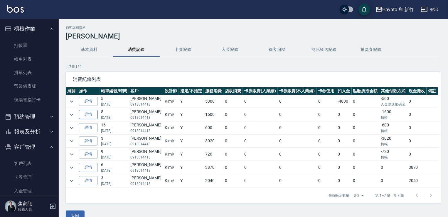
click at [96, 114] on link "詳情" at bounding box center [88, 114] width 19 height 9
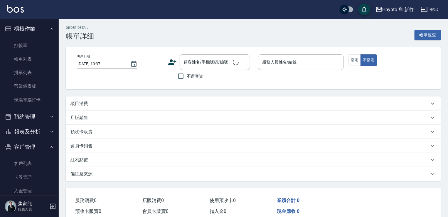
type input "[DATE] 19:52"
type input "Kimi(無代號)"
type input "設計師原本客人"
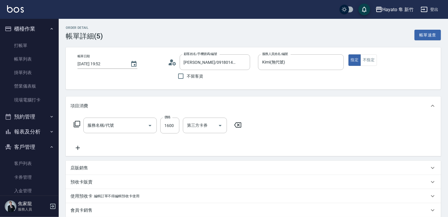
type input "[PERSON_NAME]/0918014418/"
type input "C 染髮(701)"
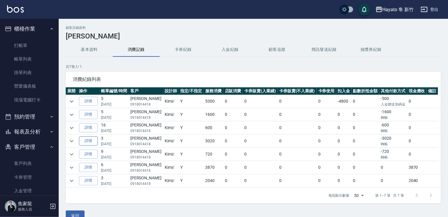
click at [83, 144] on link "詳情" at bounding box center [88, 140] width 19 height 9
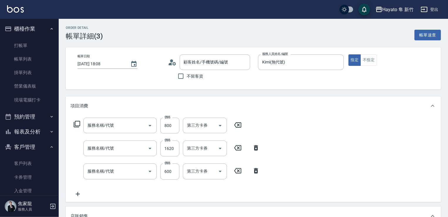
type input "[DATE] 18:08"
type input "Kimi(無代號)"
type input "設計師原本客人"
type input "601 艾得保護膜(極潤)(601)"
type input "C 染髮(701)"
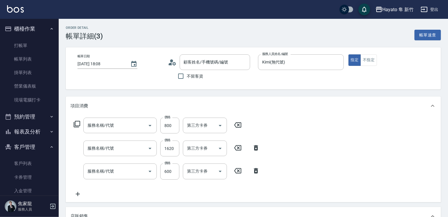
type input "單剪(102)"
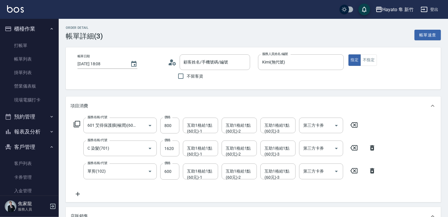
type input "[PERSON_NAME]/0918014418/"
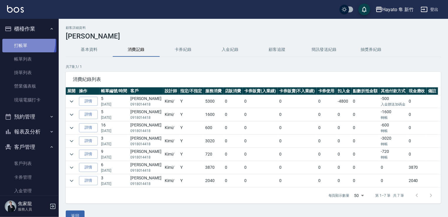
click at [16, 41] on link "打帳單" at bounding box center [29, 46] width 54 height 14
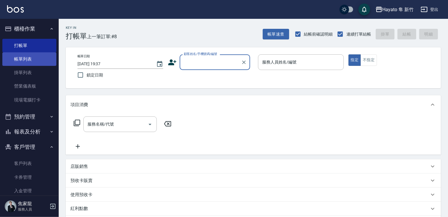
click at [42, 58] on link "帳單列表" at bounding box center [29, 59] width 54 height 14
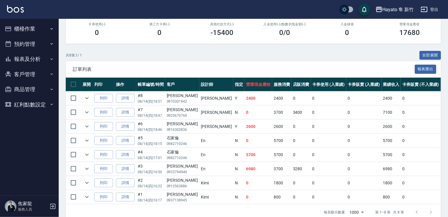
scroll to position [88, 0]
